Goal: Navigation & Orientation: Find specific page/section

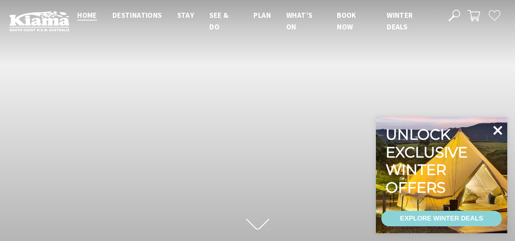
click at [498, 130] on icon at bounding box center [497, 129] width 9 height 9
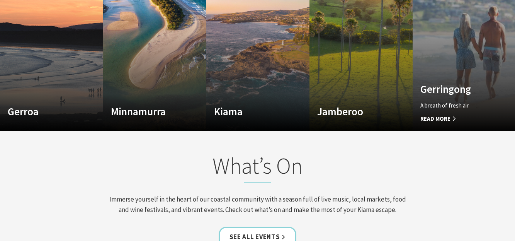
scroll to position [579, 0]
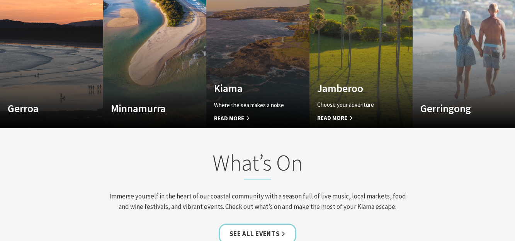
click at [247, 71] on link "Custom Image Used [GEOGRAPHIC_DATA] Where the sea makes a noise Read More [GEOG…" at bounding box center [257, 34] width 103 height 185
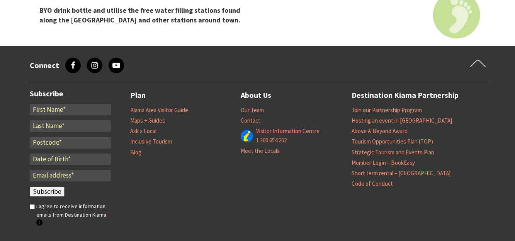
scroll to position [2840, 0]
